Goal: Task Accomplishment & Management: Manage account settings

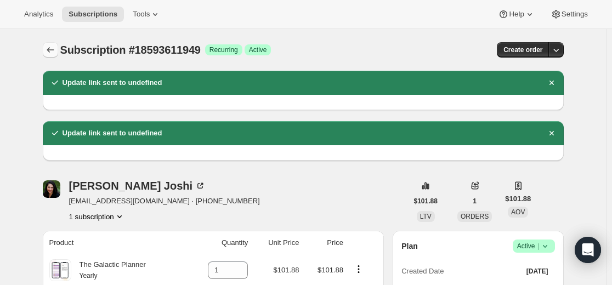
click at [54, 44] on button "Subscriptions" at bounding box center [50, 49] width 15 height 15
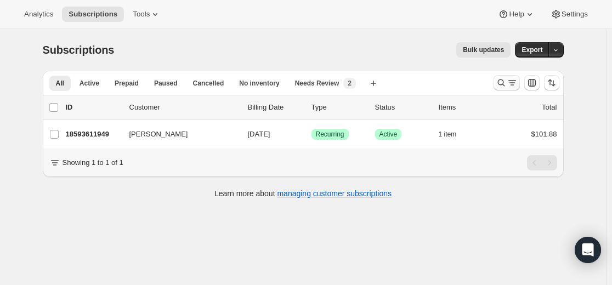
click at [501, 83] on icon "Search and filter results" at bounding box center [500, 83] width 7 height 7
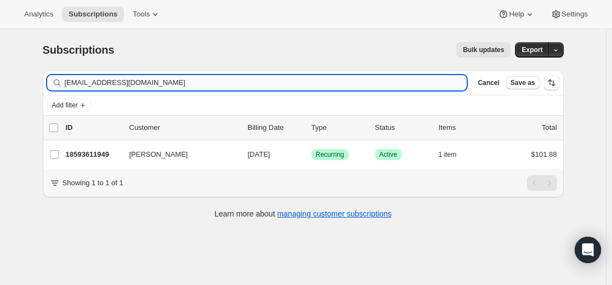
click at [389, 89] on input "[EMAIL_ADDRESS][DOMAIN_NAME]" at bounding box center [266, 82] width 402 height 15
type input "[EMAIL_ADDRESS][DOMAIN_NAME]"
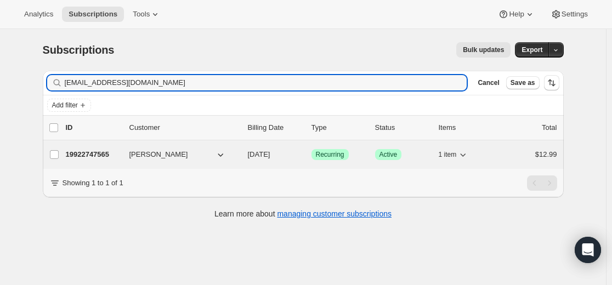
click at [102, 155] on p "19922747565" at bounding box center [93, 154] width 55 height 11
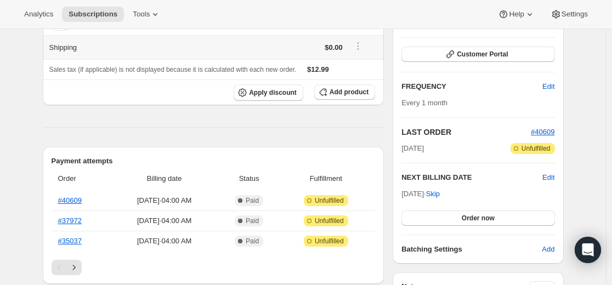
scroll to position [165, 0]
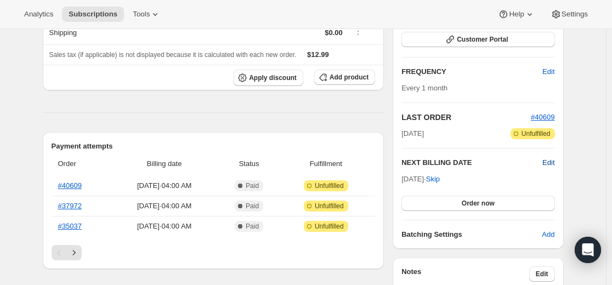
click at [552, 163] on span "Edit" at bounding box center [548, 162] width 12 height 11
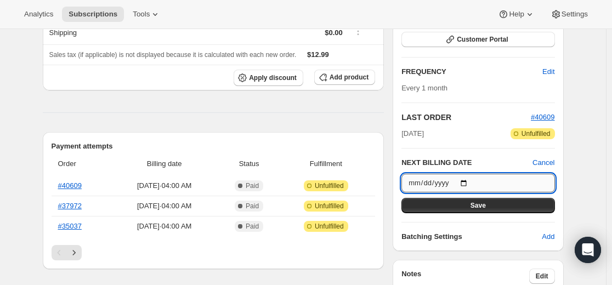
click at [470, 183] on input "[DATE]" at bounding box center [477, 183] width 153 height 19
type input "[DATE]"
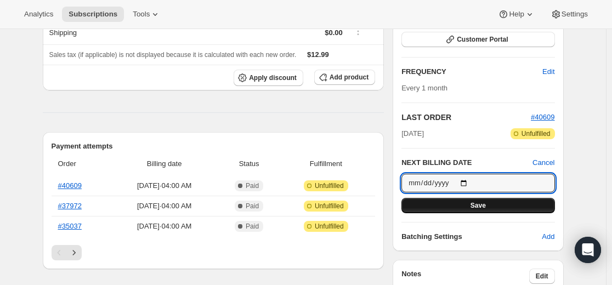
click at [487, 200] on button "Save" at bounding box center [477, 205] width 153 height 15
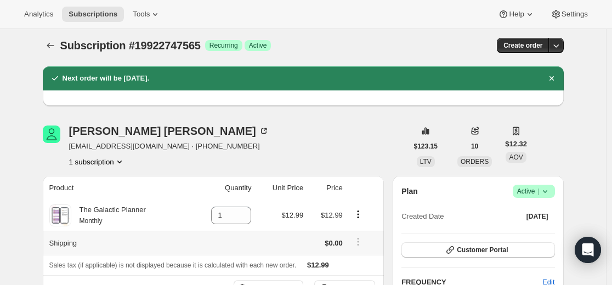
scroll to position [0, 0]
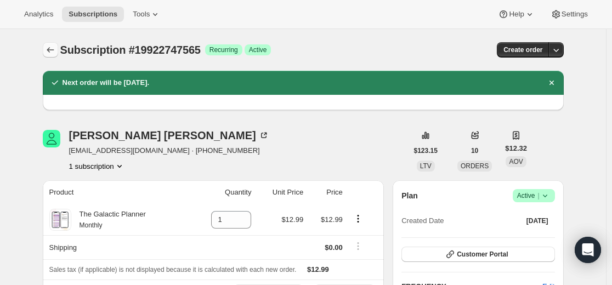
click at [49, 52] on icon "Subscriptions" at bounding box center [50, 49] width 11 height 11
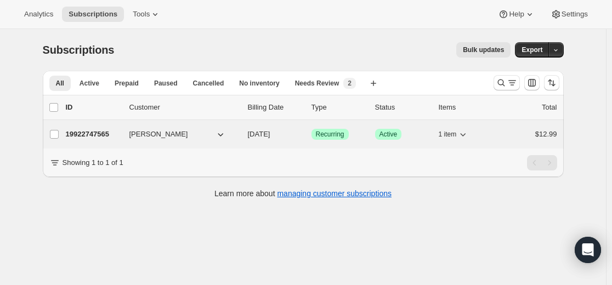
click at [99, 134] on p "19922747565" at bounding box center [93, 134] width 55 height 11
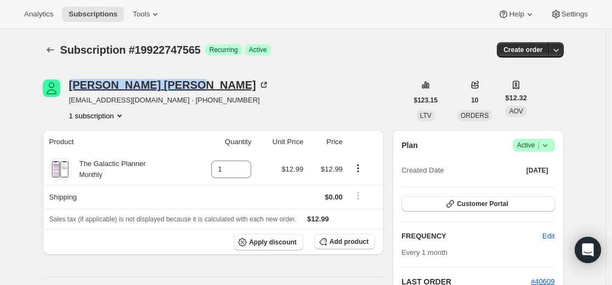
drag, startPoint x: 72, startPoint y: 74, endPoint x: 146, endPoint y: 87, distance: 75.1
copy div "[PERSON_NAME]"
